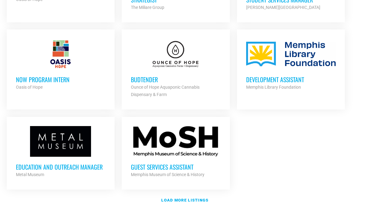
scroll to position [681, 0]
click at [161, 163] on h3 "Guest Services Assistant" at bounding box center [175, 167] width 89 height 8
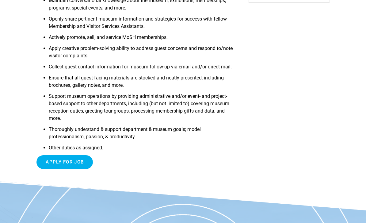
scroll to position [158, 0]
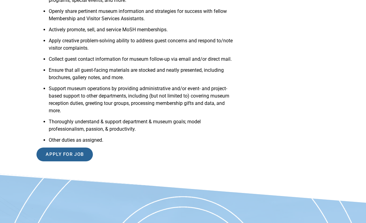
click at [65, 161] on input "Apply for job" at bounding box center [64, 155] width 56 height 14
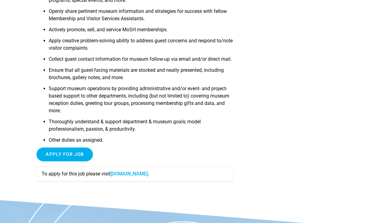
click at [132, 176] on link "moshmemphis.com" at bounding box center [128, 174] width 37 height 6
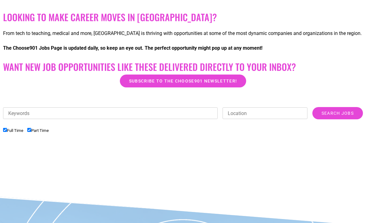
scroll to position [125, 0]
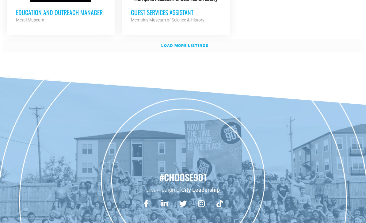
click at [189, 43] on strong "Load more listings" at bounding box center [184, 45] width 47 height 5
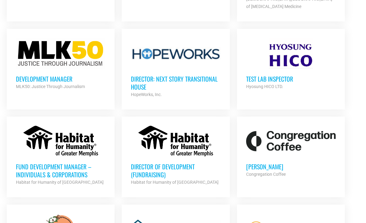
scroll to position [1135, 0]
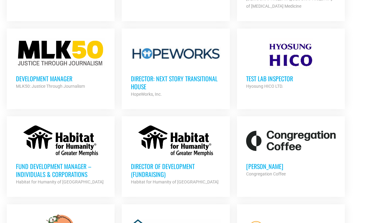
click at [201, 75] on h3 "Director: Next Story Transitional House" at bounding box center [175, 83] width 89 height 16
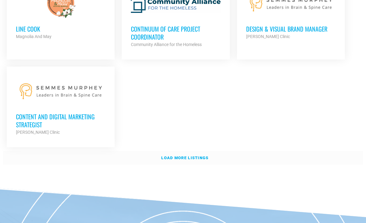
scroll to position [1361, 0]
click at [191, 155] on strong "Load more listings" at bounding box center [184, 157] width 47 height 5
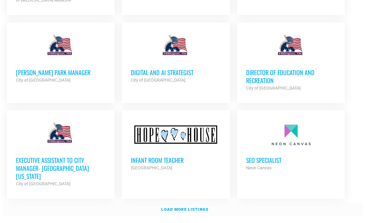
scroll to position [1866, 0]
click at [163, 156] on h3 "Infant Room Teacher" at bounding box center [175, 160] width 89 height 8
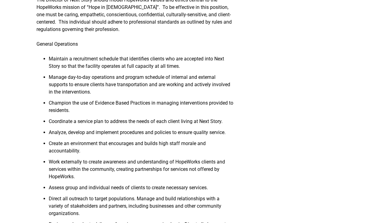
scroll to position [354, 0]
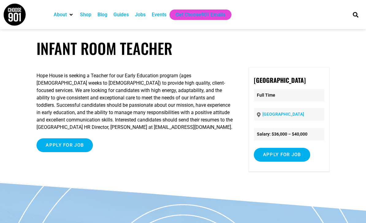
click at [58, 147] on input "Apply for job" at bounding box center [64, 145] width 56 height 14
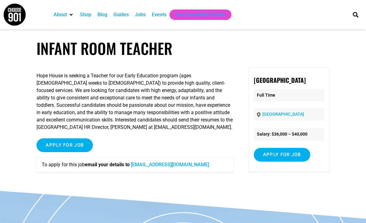
click at [44, 112] on p "Hope House is seeking a Teacher for our Early Education program (ages 6 weeks t…" at bounding box center [134, 101] width 197 height 59
